Goal: Task Accomplishment & Management: Manage account settings

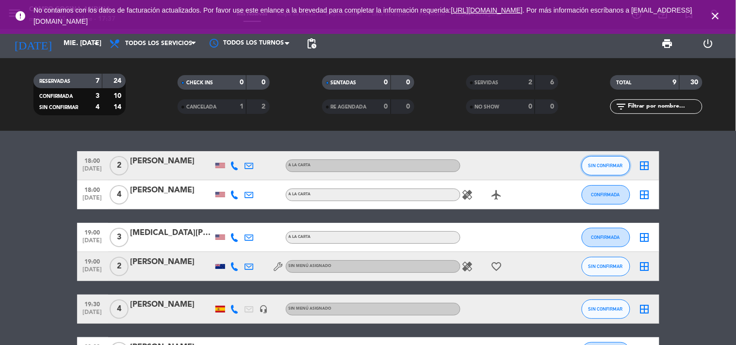
click at [610, 163] on span "SIN CONFIRMAR" at bounding box center [605, 165] width 34 height 5
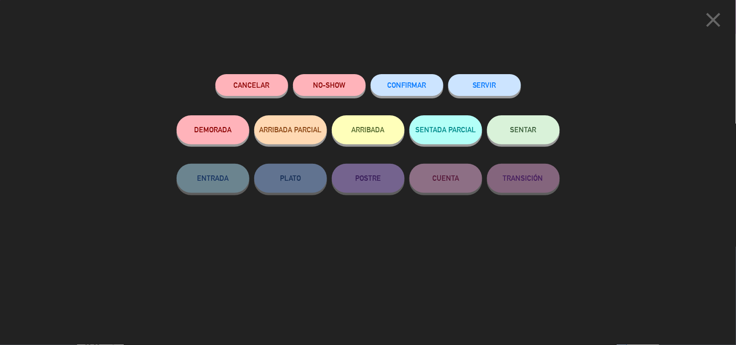
click at [498, 80] on button "SERVIR" at bounding box center [484, 85] width 73 height 22
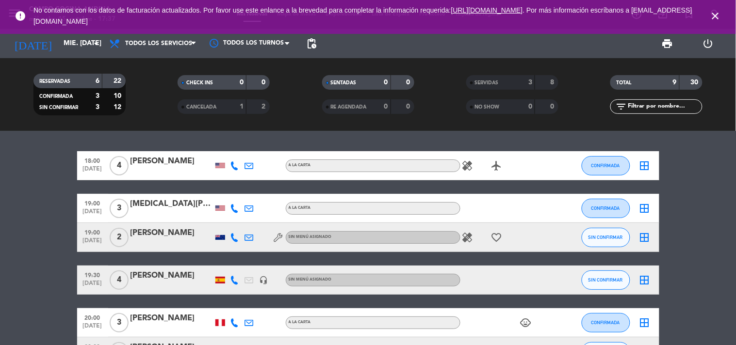
click at [464, 164] on icon "healing" at bounding box center [468, 166] width 12 height 12
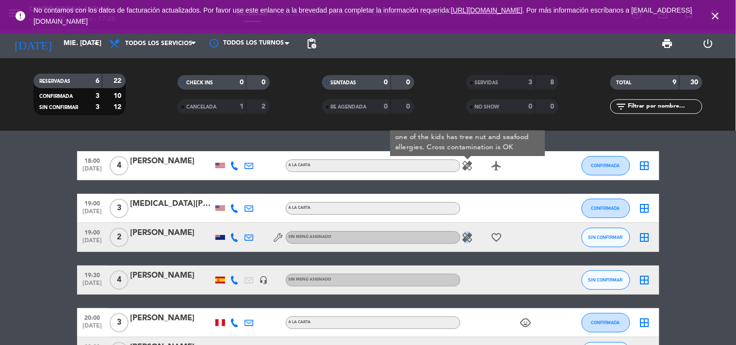
click at [468, 245] on div "healing favorite_border" at bounding box center [503, 237] width 87 height 29
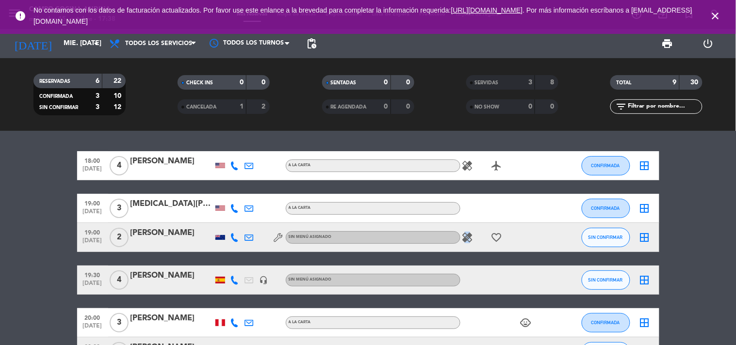
click at [467, 238] on icon "healing" at bounding box center [468, 238] width 12 height 12
click at [467, 156] on div "healing airplanemode_active" at bounding box center [503, 165] width 87 height 29
click at [472, 163] on icon "healing" at bounding box center [468, 166] width 12 height 12
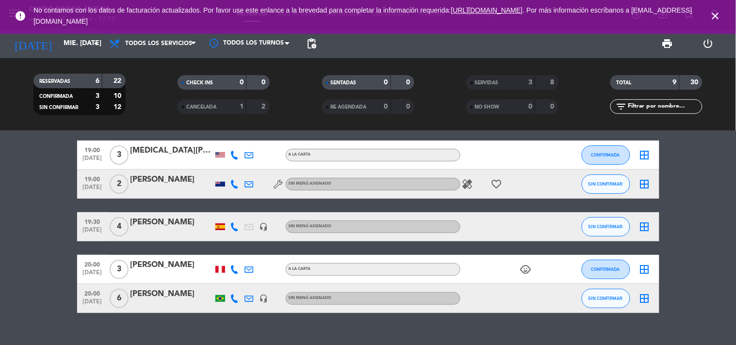
scroll to position [54, 0]
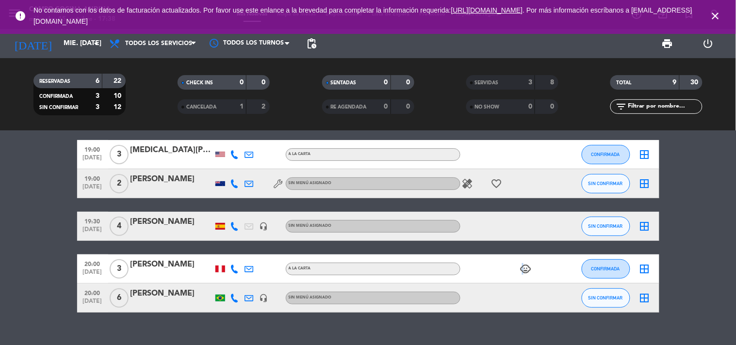
click at [522, 260] on div "child_care" at bounding box center [503, 269] width 87 height 29
click at [524, 266] on icon "child_care" at bounding box center [526, 269] width 12 height 12
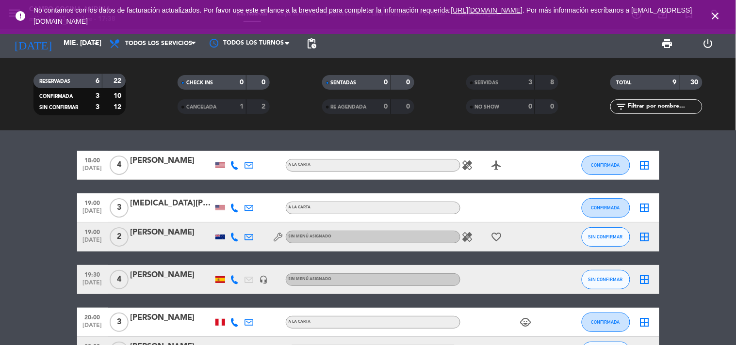
scroll to position [0, 0]
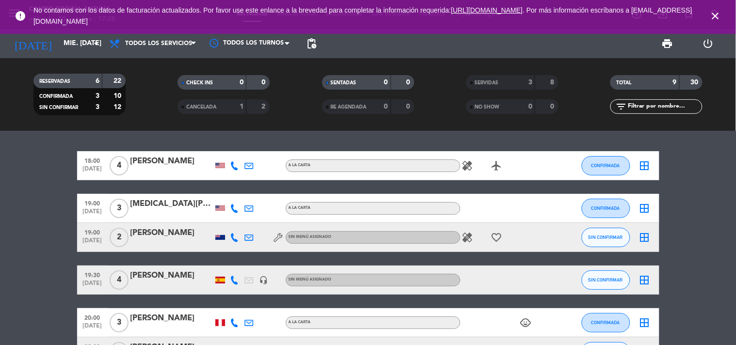
click at [467, 166] on icon "healing" at bounding box center [468, 166] width 12 height 12
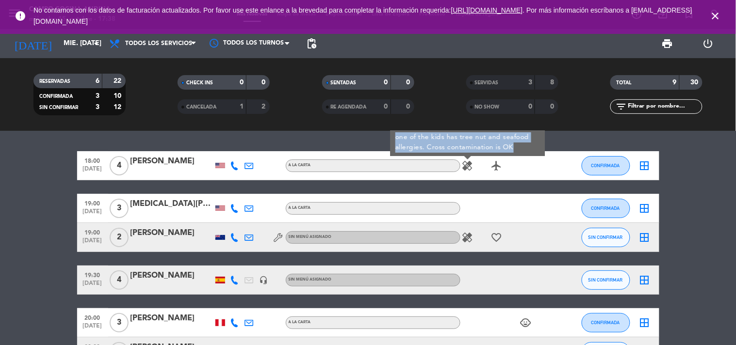
drag, startPoint x: 393, startPoint y: 137, endPoint x: 516, endPoint y: 154, distance: 123.9
click at [516, 154] on div "one of the kids has tree nut and seafood allergies. Cross contamination is OK" at bounding box center [467, 142] width 155 height 27
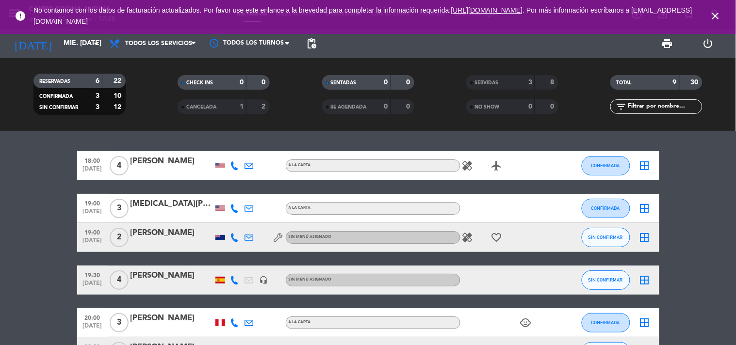
copy div "one of the kids has tree nut and seafood allergies. Cross contamination is OK"
click at [467, 165] on icon "healing" at bounding box center [468, 166] width 12 height 12
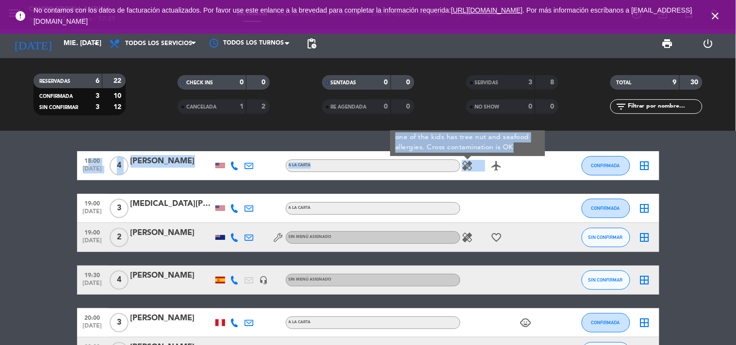
drag, startPoint x: 517, startPoint y: 147, endPoint x: 389, endPoint y: 136, distance: 129.0
click at [389, 136] on div "18:00 [DATE] 4 [PERSON_NAME] A [PERSON_NAME] healing one of the kids has tree n…" at bounding box center [368, 238] width 736 height 214
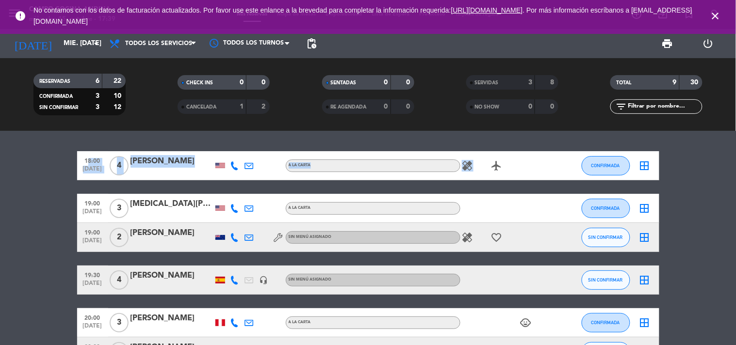
click at [467, 168] on icon "healing" at bounding box center [468, 166] width 12 height 12
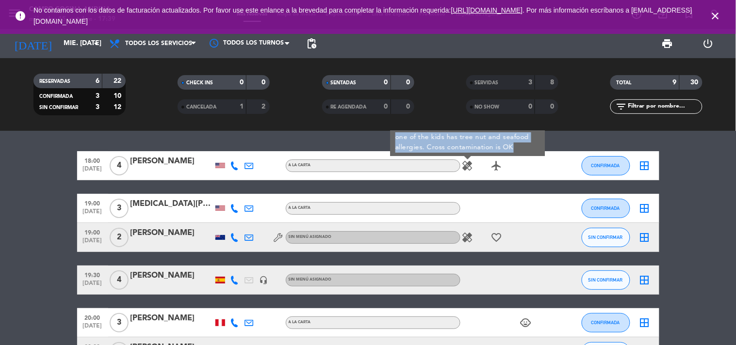
drag, startPoint x: 526, startPoint y: 144, endPoint x: 395, endPoint y: 139, distance: 131.5
click at [395, 139] on div "one of the kids has tree nut and seafood allergies. Cross contamination is OK" at bounding box center [467, 142] width 155 height 27
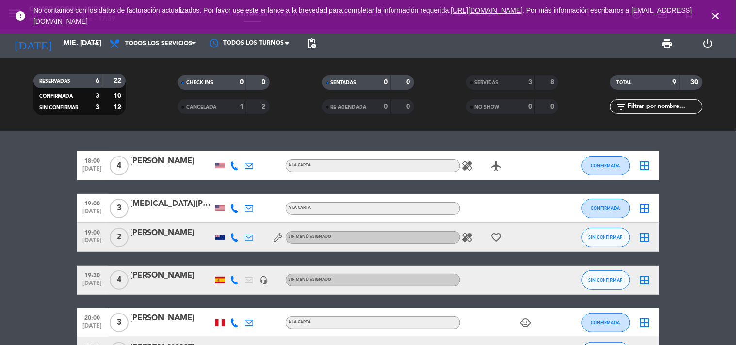
click at [472, 165] on icon "healing" at bounding box center [468, 166] width 12 height 12
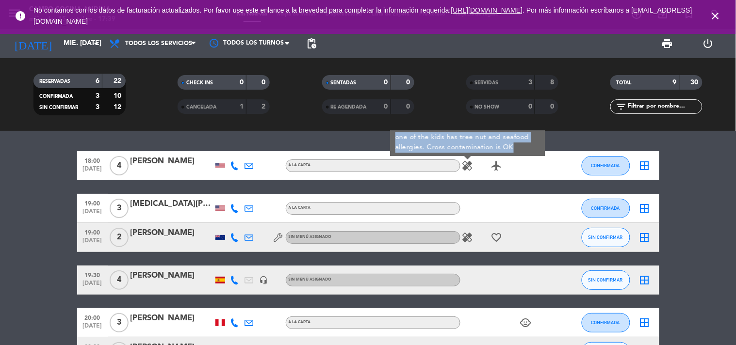
drag, startPoint x: 521, startPoint y: 146, endPoint x: 395, endPoint y: 137, distance: 126.4
click at [395, 136] on div "one of the kids has tree nut and seafood allergies. Cross contamination is OK" at bounding box center [467, 142] width 155 height 27
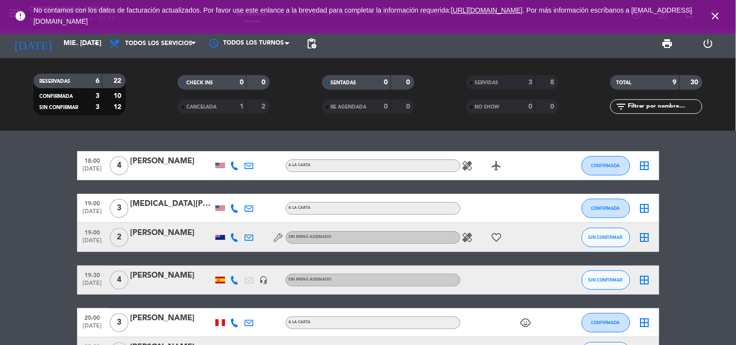
click at [472, 165] on icon "healing" at bounding box center [468, 166] width 12 height 12
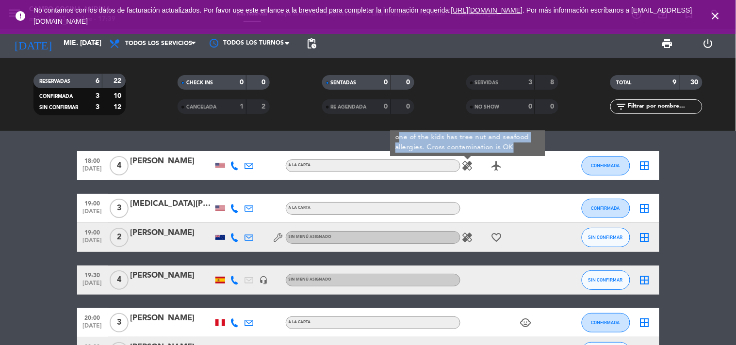
drag, startPoint x: 522, startPoint y: 147, endPoint x: 399, endPoint y: 138, distance: 123.0
click at [399, 138] on div "one of the kids has tree nut and seafood allergies. Cross contamination is OK" at bounding box center [467, 142] width 155 height 27
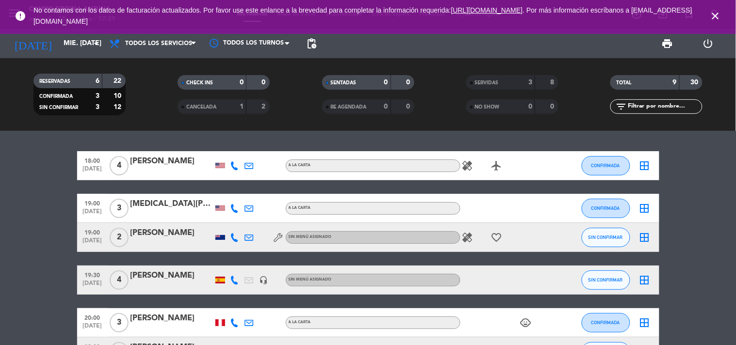
drag, startPoint x: 399, startPoint y: 138, endPoint x: 707, endPoint y: 142, distance: 307.5
click at [707, 142] on div "18:00 [DATE] 4 [PERSON_NAME] A [PERSON_NAME] healing airplanemode_active CONFIR…" at bounding box center [368, 238] width 736 height 214
click at [464, 164] on icon "healing" at bounding box center [468, 166] width 12 height 12
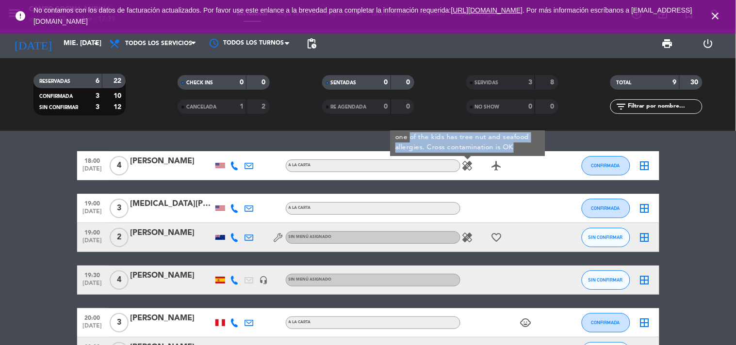
drag, startPoint x: 516, startPoint y: 149, endPoint x: 411, endPoint y: 140, distance: 105.6
click at [411, 140] on div "one of the kids has tree nut and seafood allergies. Cross contamination is OK" at bounding box center [467, 142] width 155 height 27
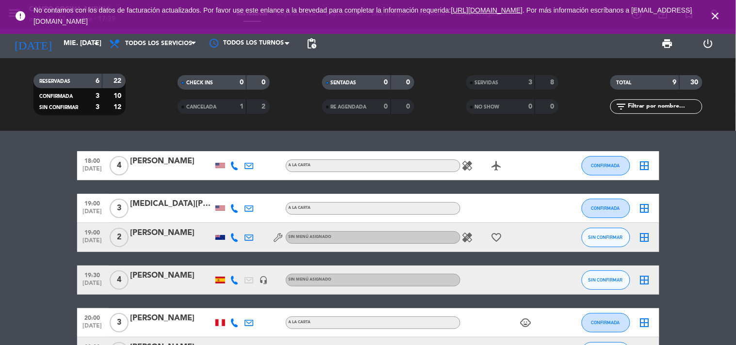
click at [465, 164] on icon "healing" at bounding box center [468, 166] width 12 height 12
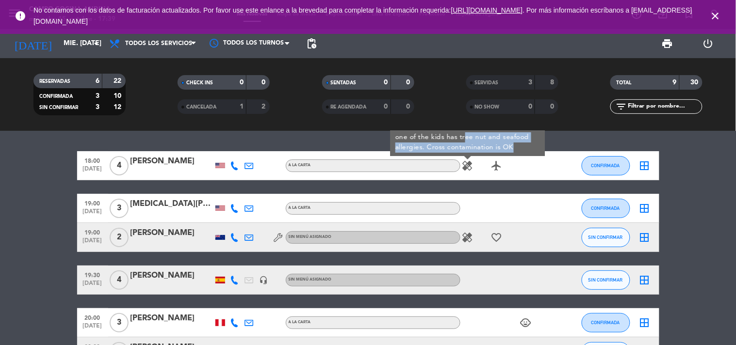
drag, startPoint x: 514, startPoint y: 146, endPoint x: 464, endPoint y: 142, distance: 50.2
click at [464, 142] on div "one of the kids has tree nut and seafood allergies. Cross contamination is OK" at bounding box center [467, 142] width 155 height 27
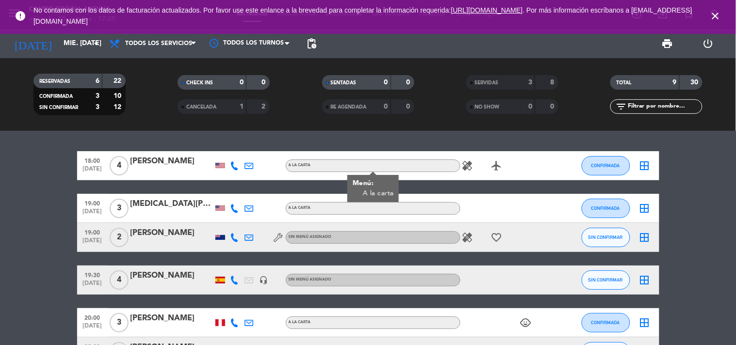
click at [467, 168] on icon "healing" at bounding box center [468, 166] width 12 height 12
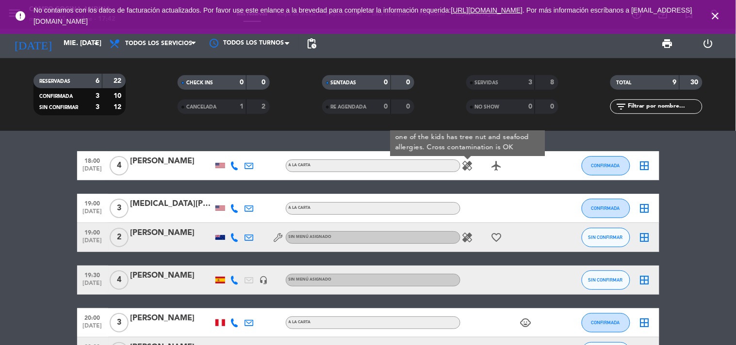
click at [466, 239] on icon "healing" at bounding box center [468, 238] width 12 height 12
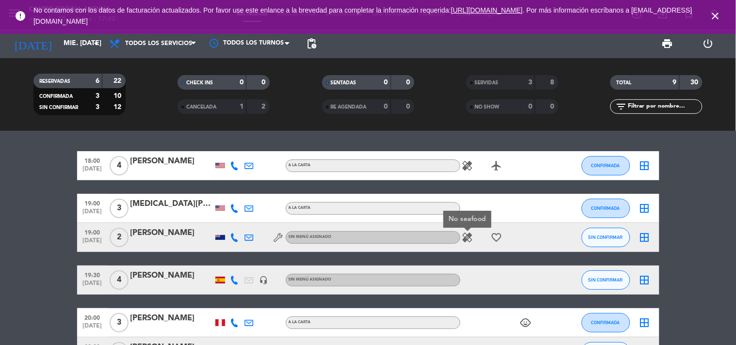
click at [705, 154] on bookings-row "18:00 [DATE] 4 [PERSON_NAME] A [PERSON_NAME] healing airplanemode_active CONFIR…" at bounding box center [368, 258] width 736 height 215
click at [464, 235] on icon "healing" at bounding box center [468, 238] width 12 height 12
click at [594, 163] on span "CONFIRMADA" at bounding box center [605, 165] width 29 height 5
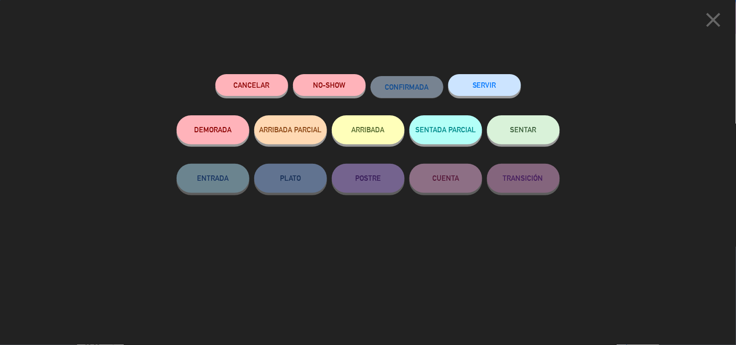
click at [489, 91] on button "SERVIR" at bounding box center [484, 85] width 73 height 22
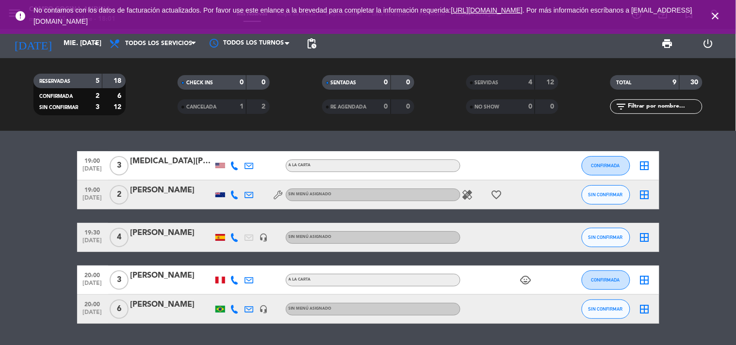
click at [713, 18] on icon "close" at bounding box center [715, 16] width 12 height 12
